Goal: Task Accomplishment & Management: Manage account settings

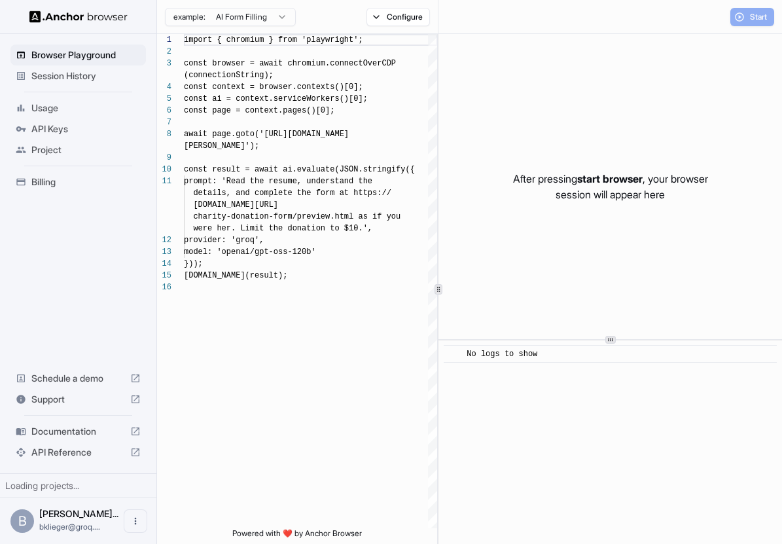
scroll to position [94, 0]
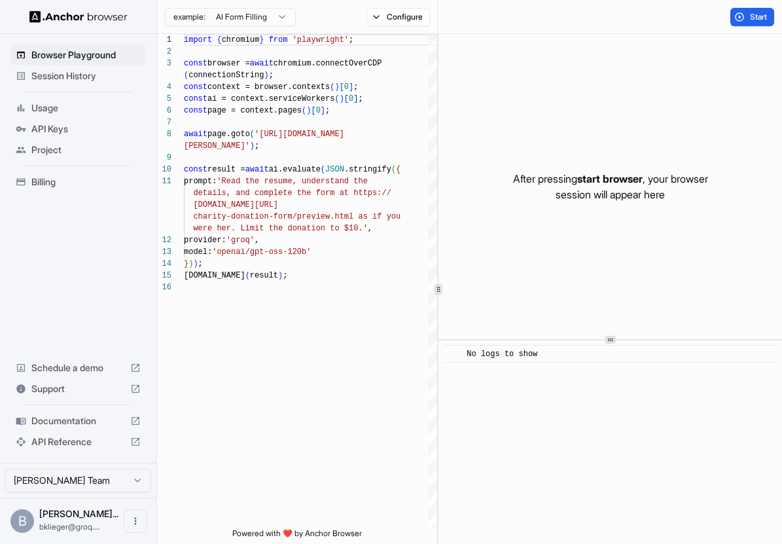
click at [86, 132] on span "API Keys" at bounding box center [85, 128] width 109 height 13
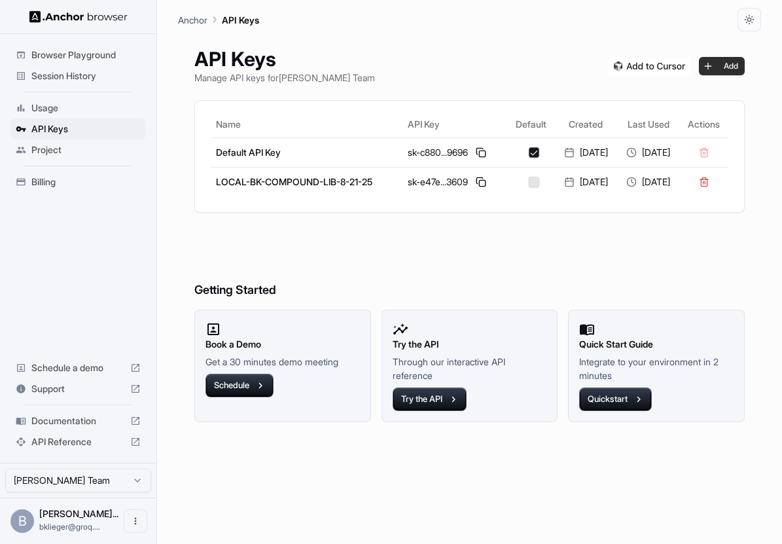
click at [716, 66] on button "Add" at bounding box center [722, 66] width 46 height 18
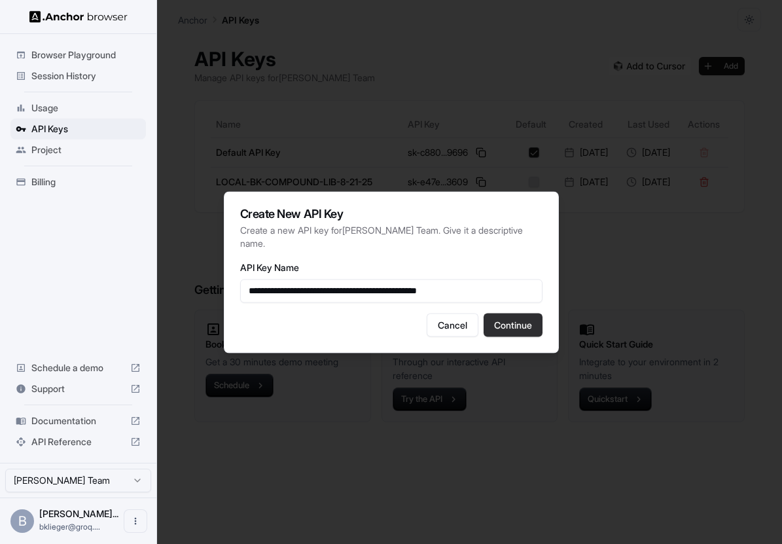
type input "**********"
click at [501, 323] on button "Continue" at bounding box center [513, 325] width 59 height 24
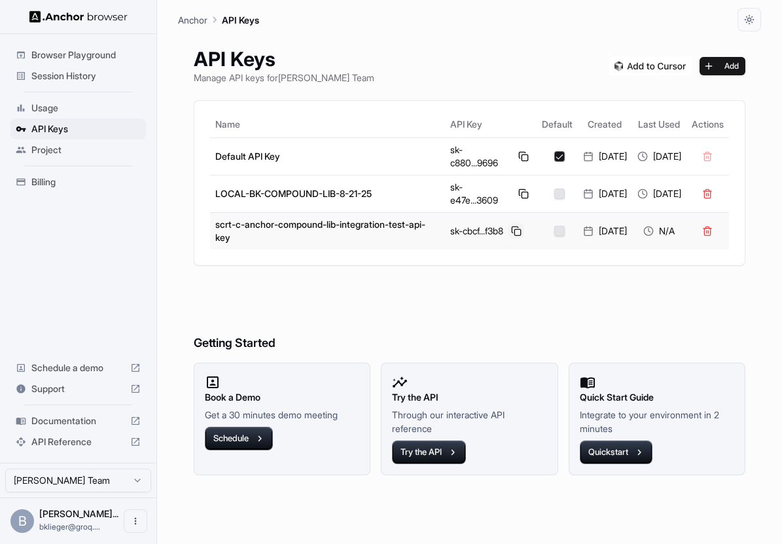
click at [509, 227] on button at bounding box center [517, 231] width 16 height 16
